Goal: Information Seeking & Learning: Learn about a topic

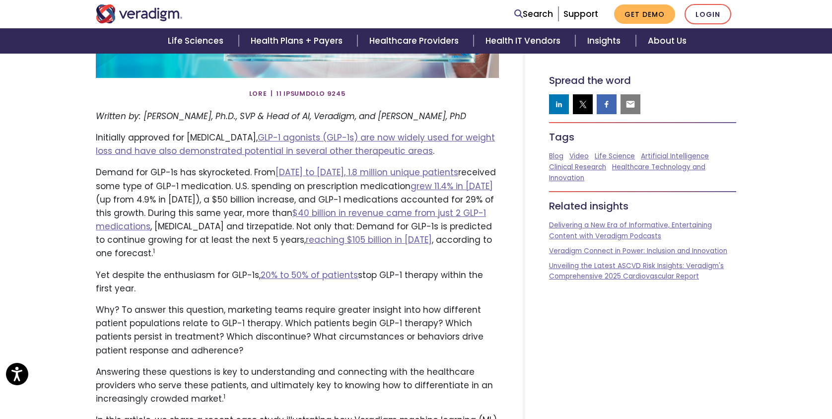
scroll to position [353, 0]
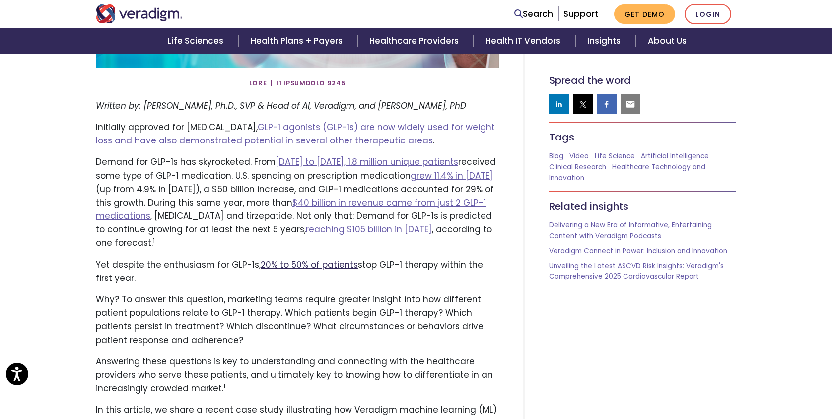
click at [337, 259] on link "20% to 50% of patients" at bounding box center [308, 265] width 97 height 12
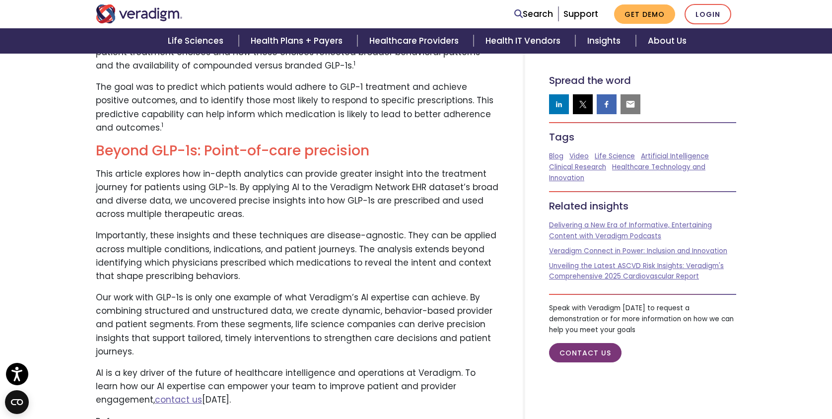
scroll to position [2703, 0]
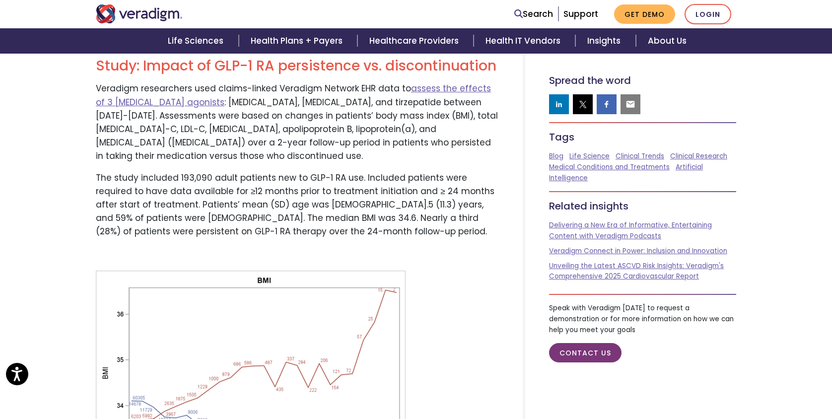
scroll to position [347, 0]
